Goal: Use online tool/utility: Utilize a website feature to perform a specific function

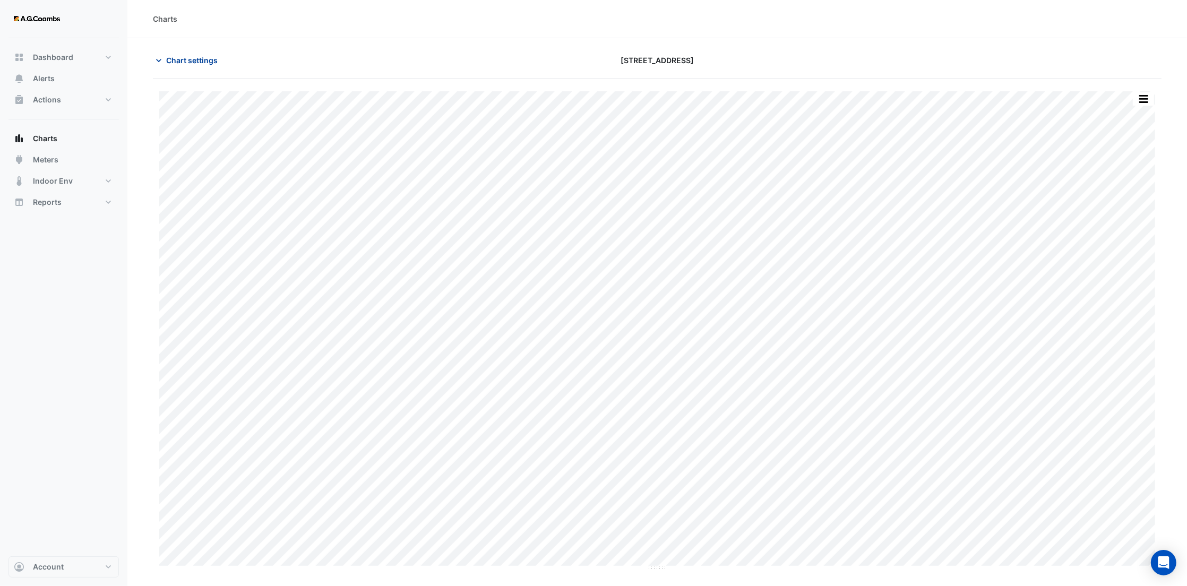
click at [212, 65] on span "Chart settings" at bounding box center [191, 60] width 51 height 11
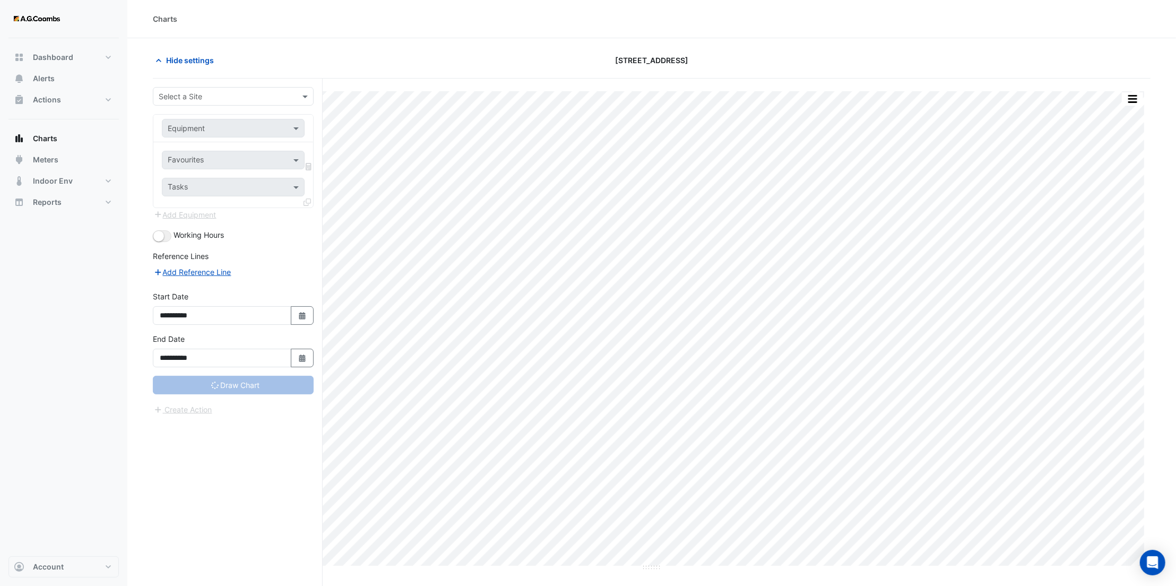
click at [352, 47] on section "Hide settings [STREET_ADDRESS] Split by Equip Split by Unit Split All Print Sav…" at bounding box center [651, 332] width 1049 height 588
click at [245, 47] on section "Hide settings [STREET_ADDRESS] Split by Equip Split by Unit Split All Print Sav…" at bounding box center [651, 332] width 1049 height 588
type input "**********"
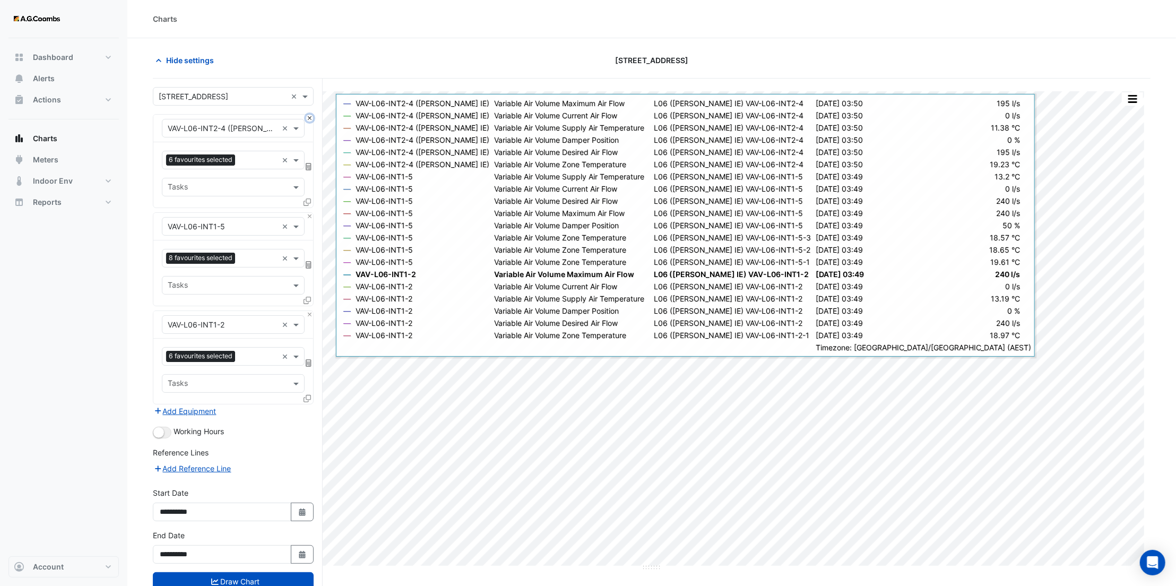
click at [310, 119] on button "Close" at bounding box center [309, 118] width 7 height 7
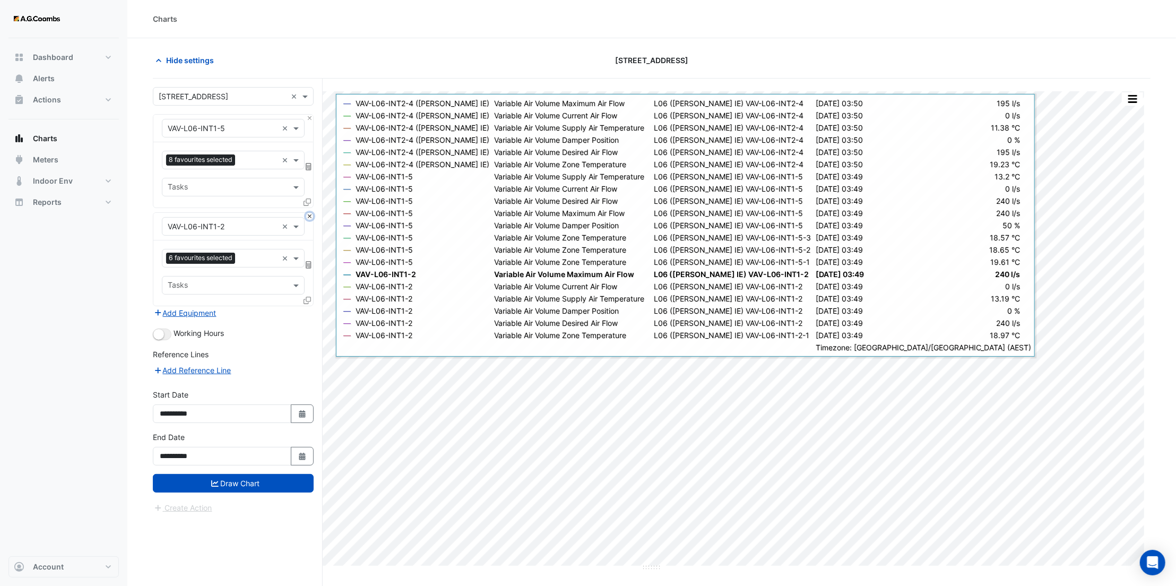
click at [311, 218] on button "Close" at bounding box center [309, 216] width 7 height 7
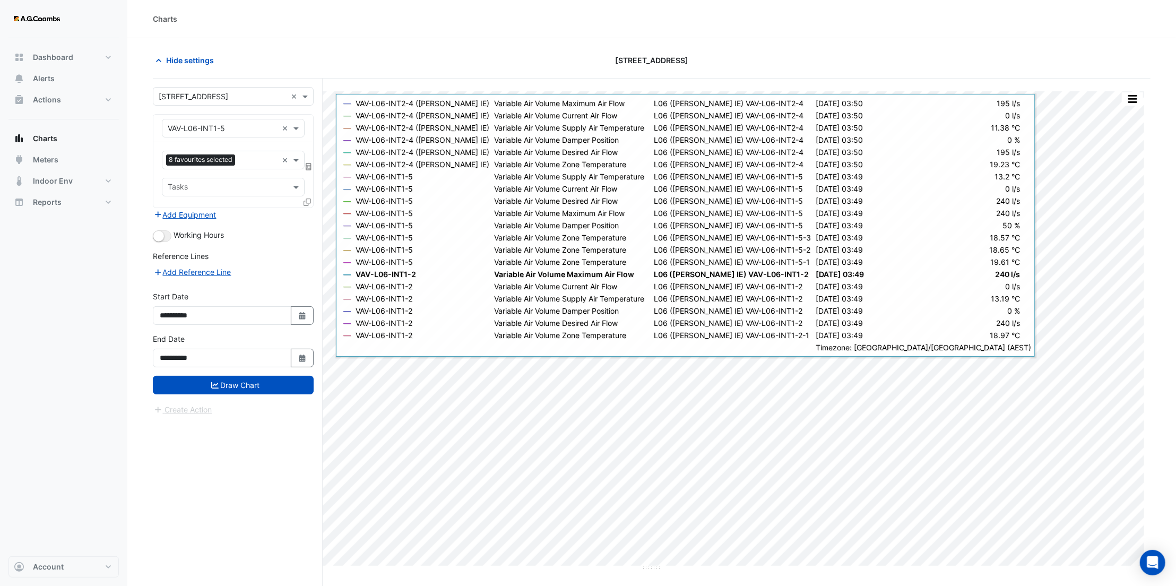
click at [305, 203] on icon at bounding box center [307, 202] width 7 height 7
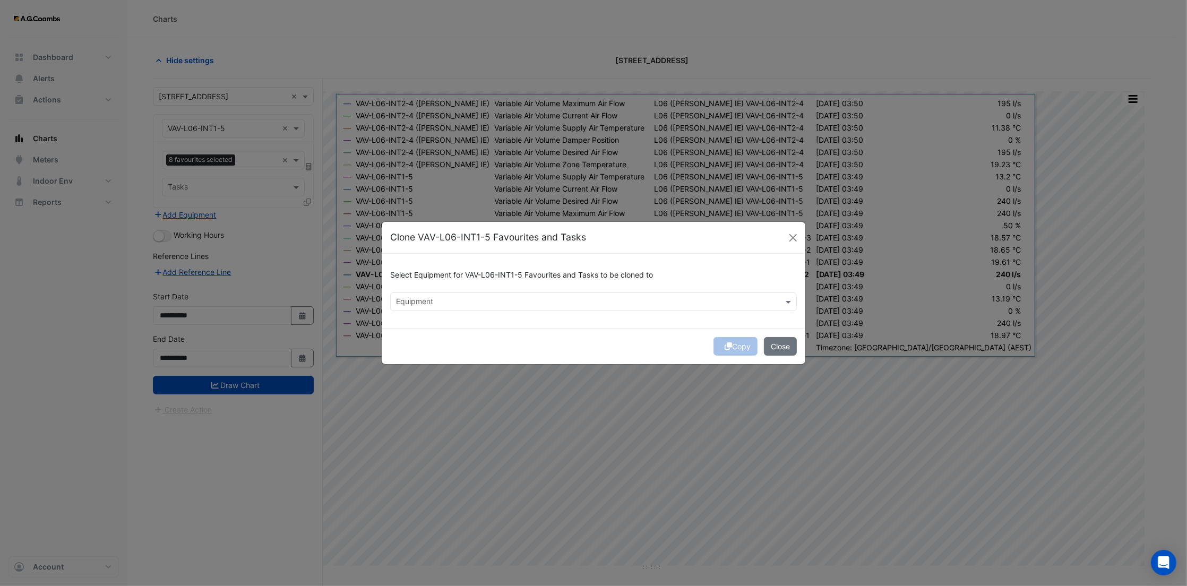
click at [546, 292] on div "Equipment" at bounding box center [593, 301] width 407 height 19
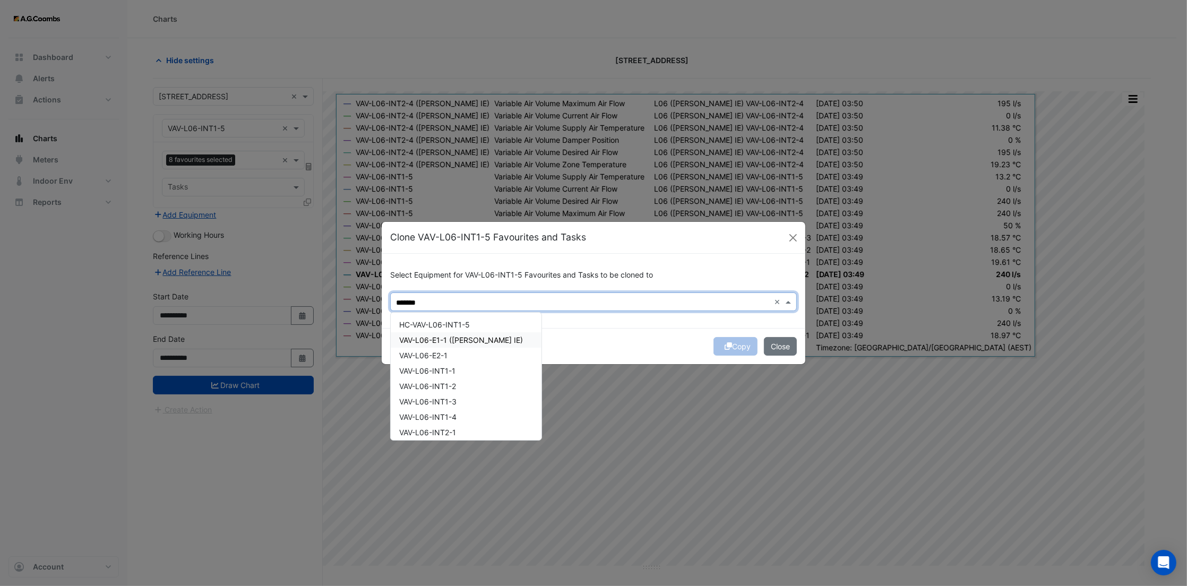
click at [476, 337] on span "VAV-L06-E1-1 ([PERSON_NAME] IE)" at bounding box center [461, 339] width 124 height 9
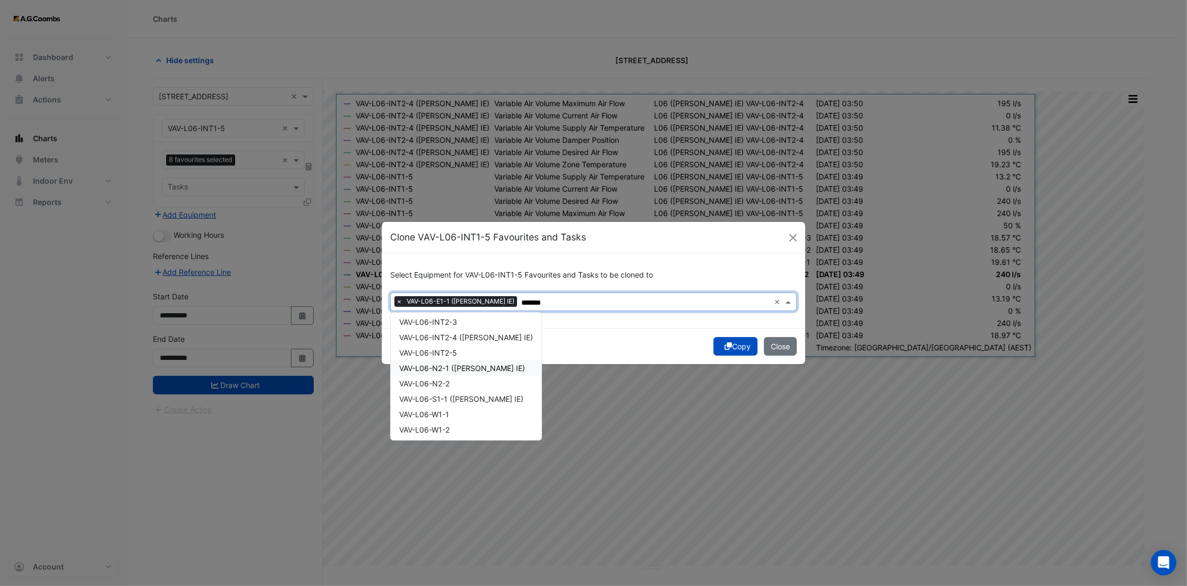
click at [484, 366] on span "VAV-L06-N2-1 ([PERSON_NAME] IE)" at bounding box center [462, 368] width 126 height 9
click at [486, 395] on span "VAV-L06-S1-1 ([PERSON_NAME] IE)" at bounding box center [461, 398] width 124 height 9
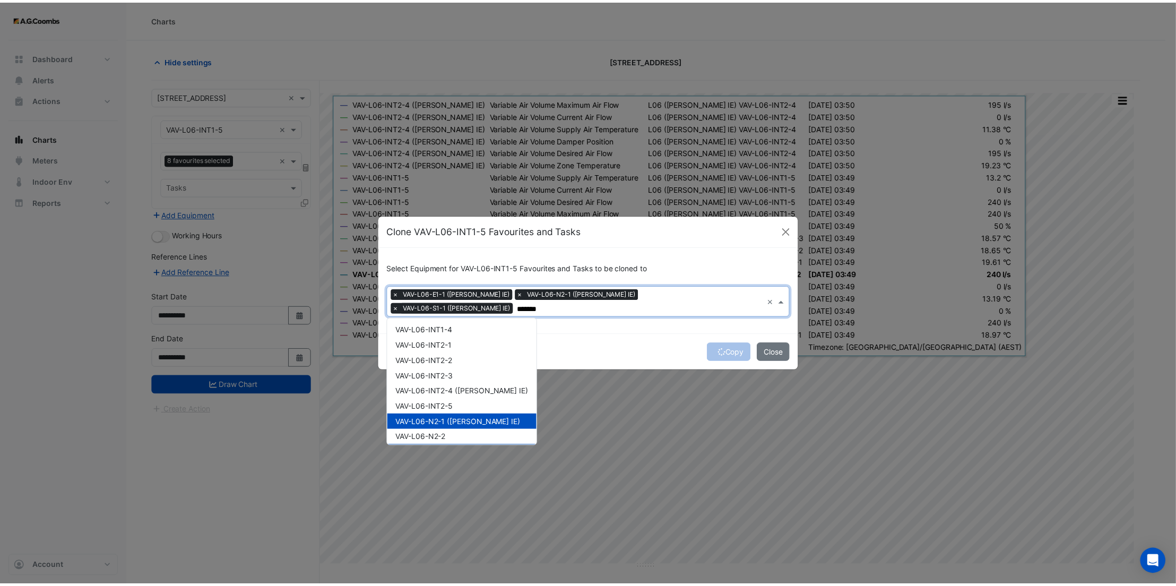
scroll to position [0, 0]
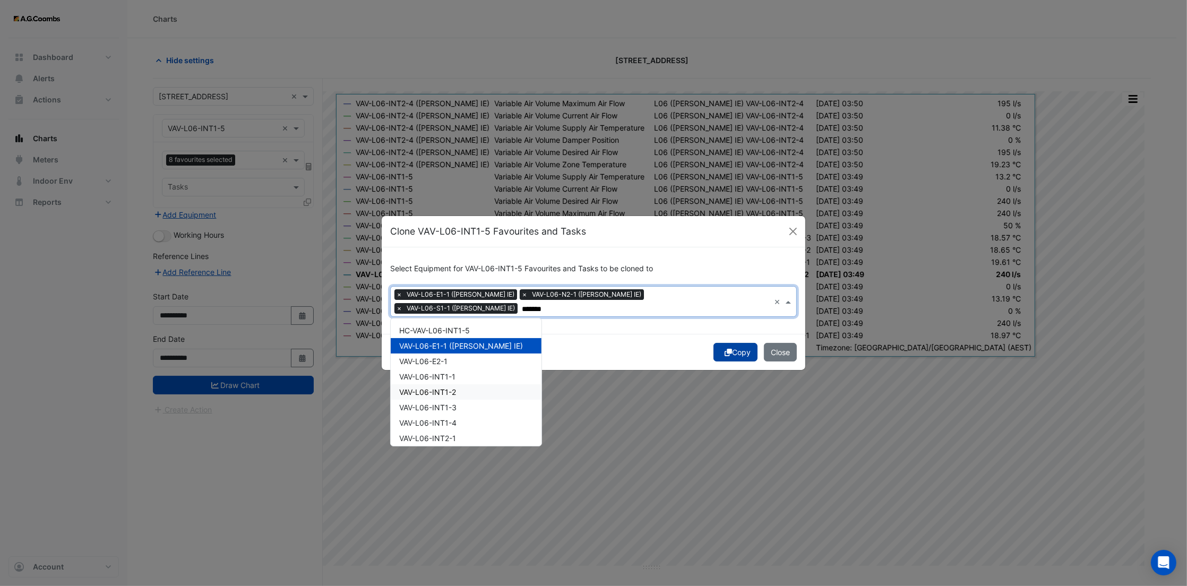
type input "*******"
click at [737, 347] on button "Copy" at bounding box center [735, 352] width 44 height 19
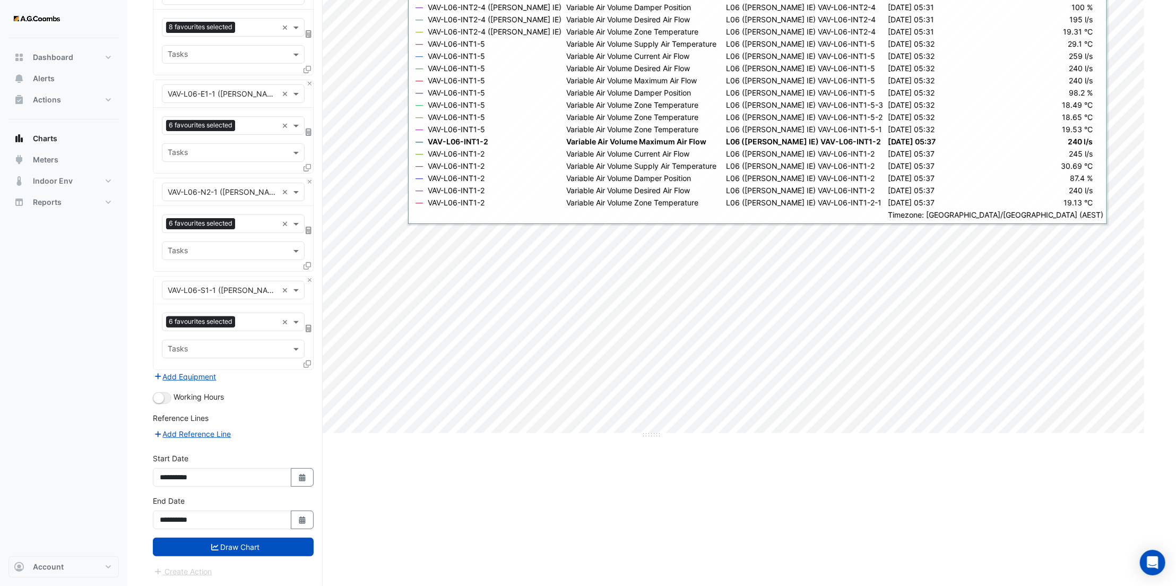
scroll to position [133, 0]
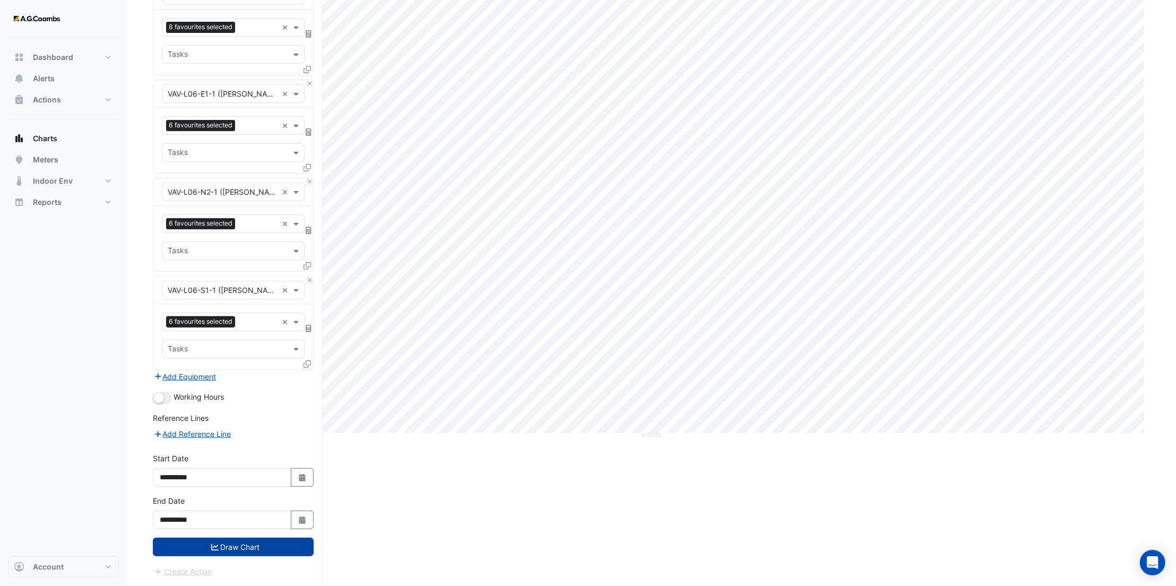
click at [268, 548] on button "Draw Chart" at bounding box center [233, 547] width 161 height 19
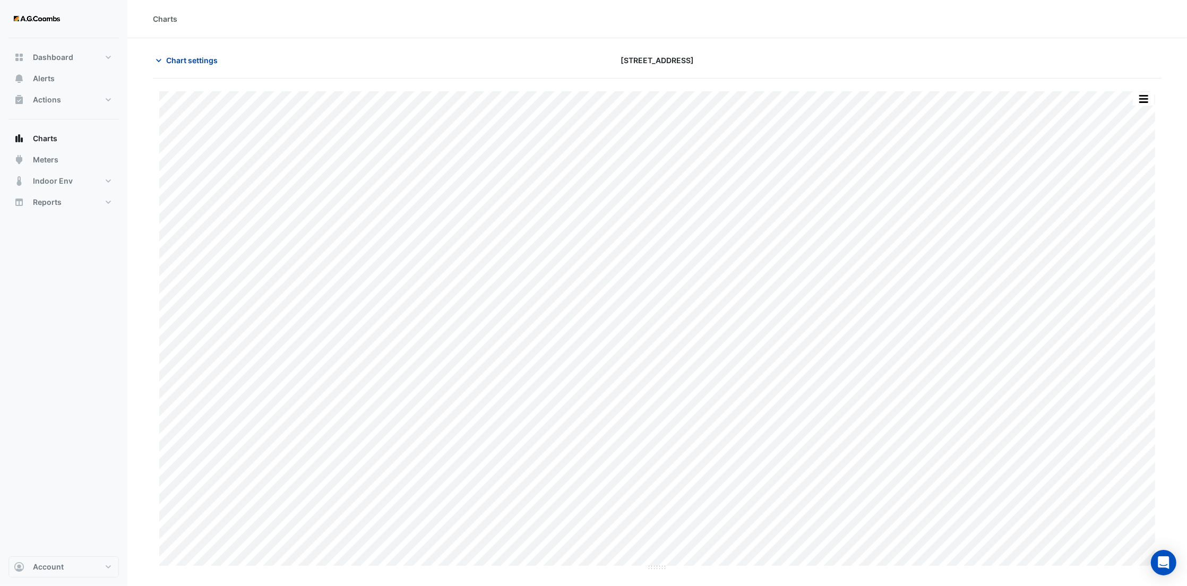
click at [199, 61] on span "Chart settings" at bounding box center [191, 60] width 51 height 11
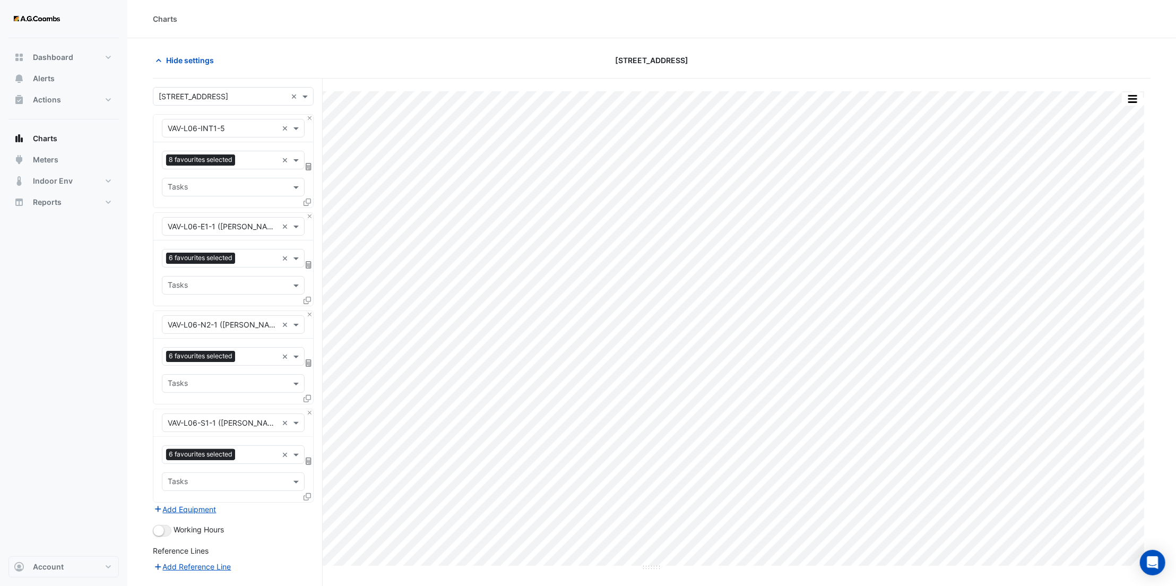
click at [358, 47] on section "Hide settings [STREET_ADDRESS] Split by Equip Split by Unit Split All Print Sav…" at bounding box center [651, 378] width 1049 height 680
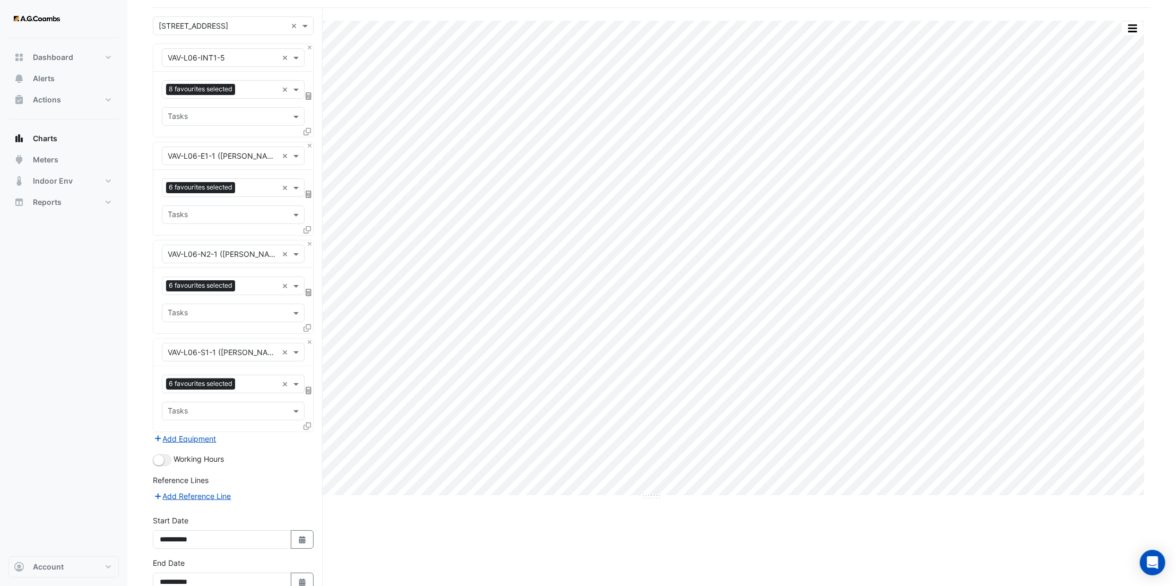
scroll to position [133, 0]
